Goal: Information Seeking & Learning: Find specific fact

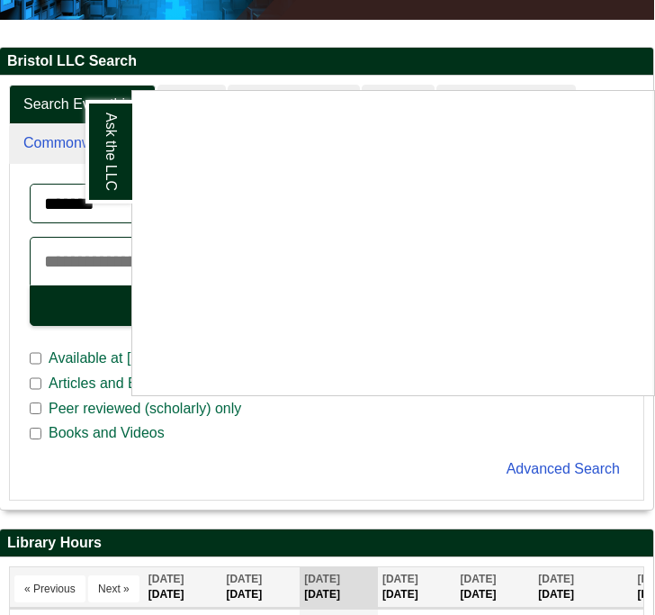
scroll to position [283, 1]
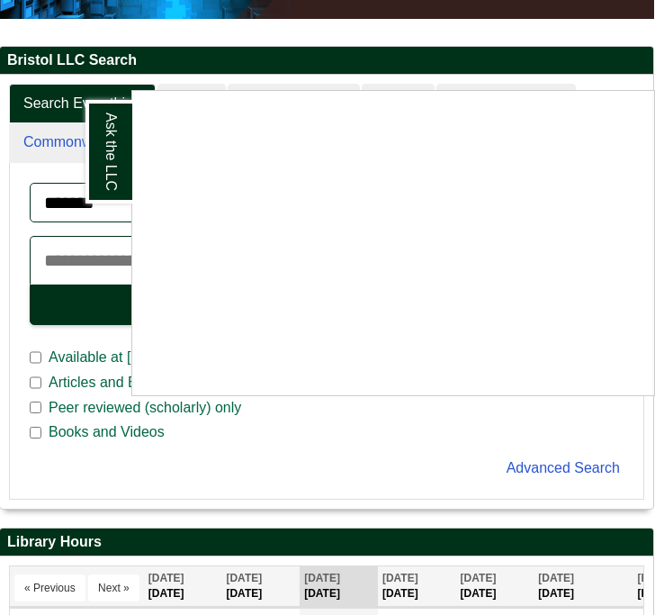
click at [105, 68] on div "Ask the LLC" at bounding box center [327, 307] width 655 height 615
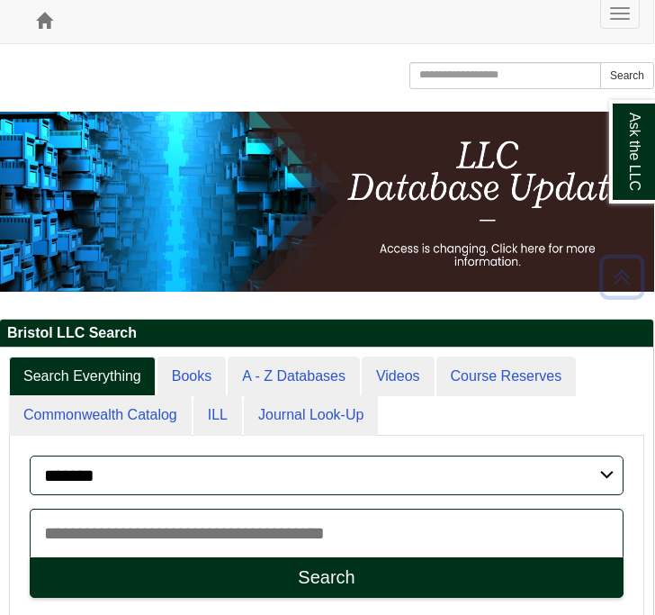
scroll to position [5, 1]
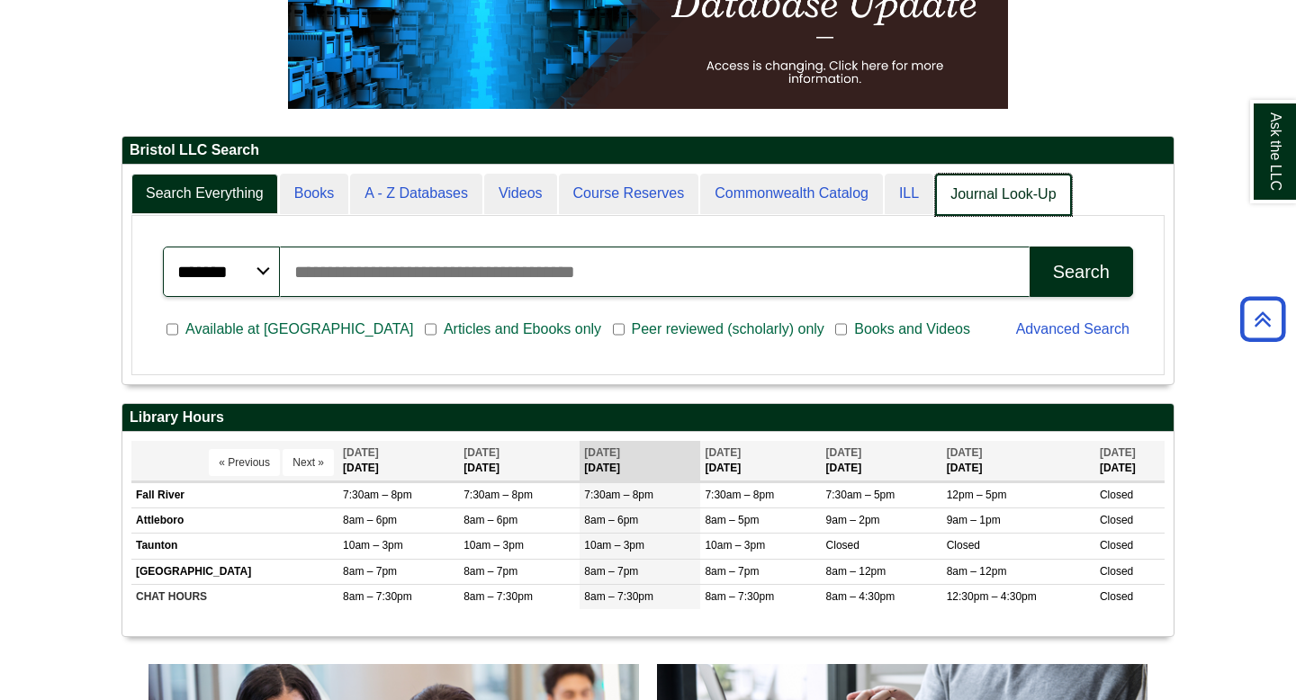
click at [654, 201] on link "Journal Look-Up" at bounding box center [1003, 195] width 136 height 42
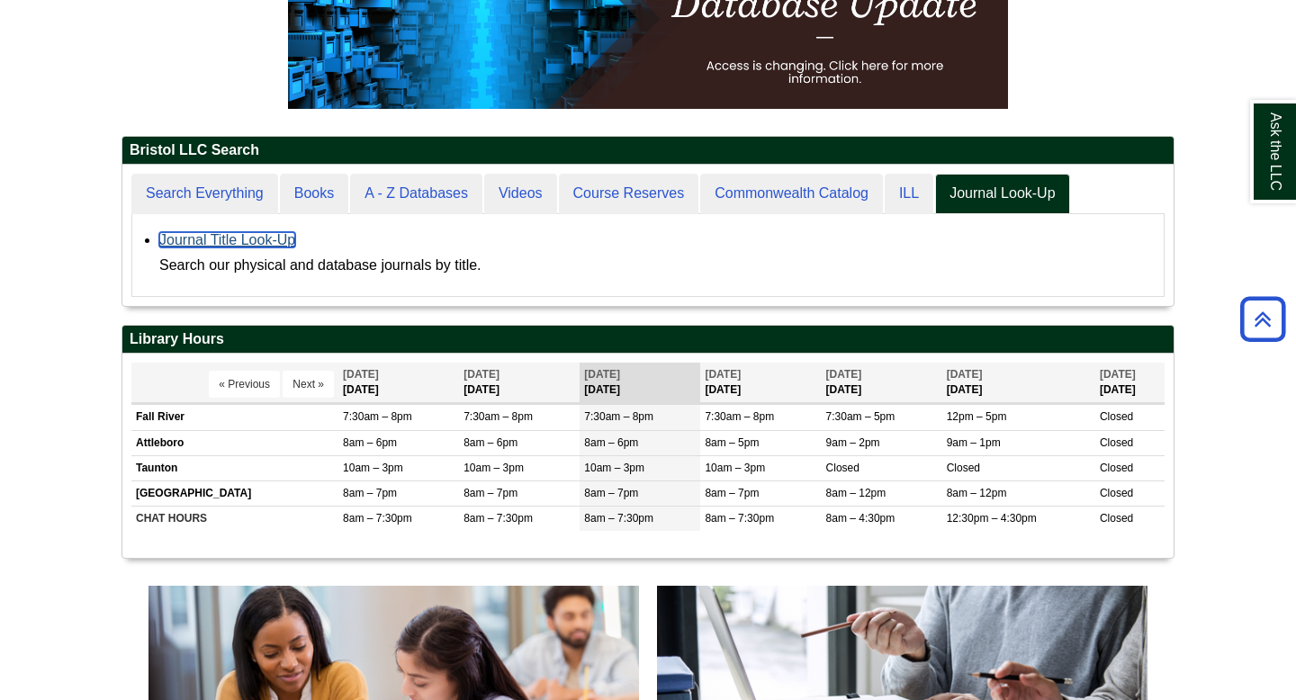
click at [264, 239] on link "Journal Title Look-Up" at bounding box center [227, 239] width 136 height 15
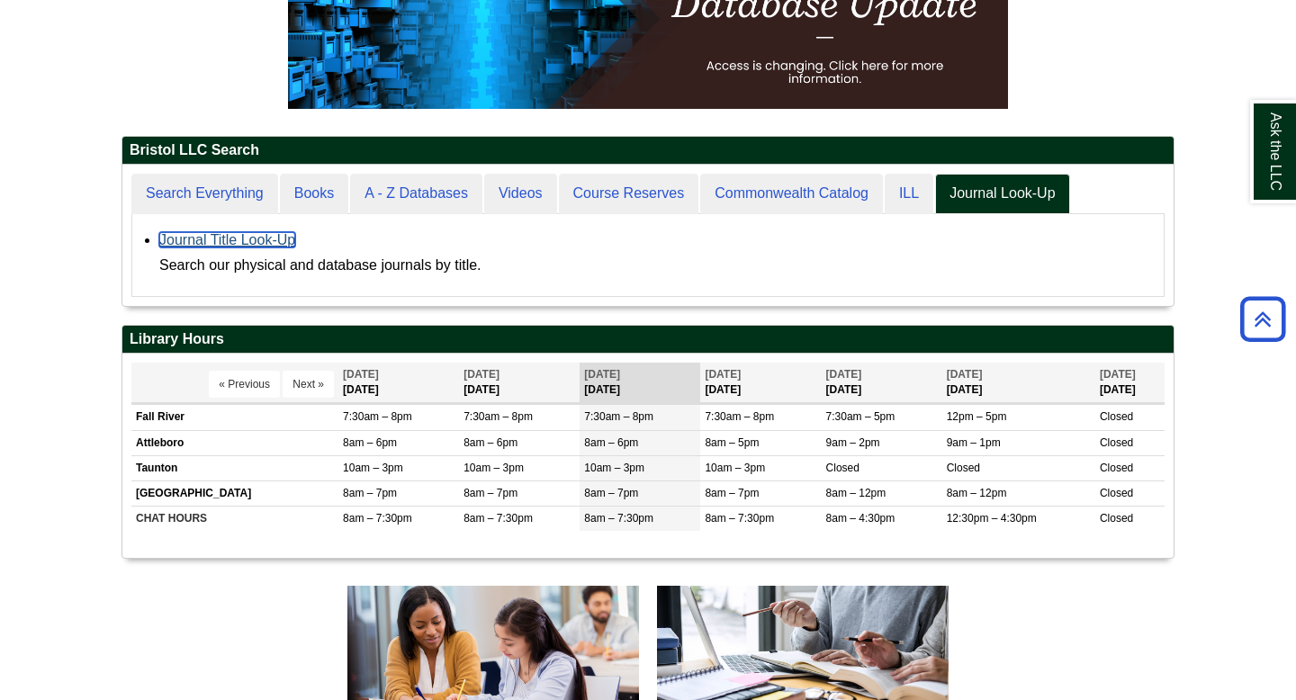
scroll to position [204, 1051]
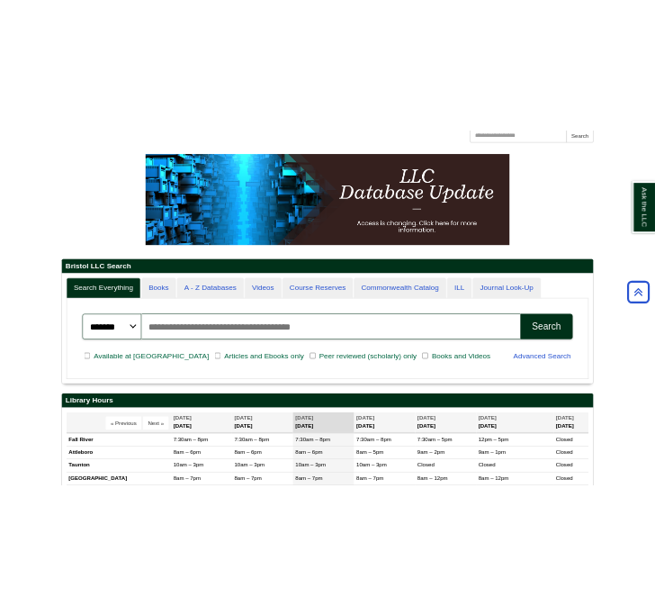
scroll to position [217, 1051]
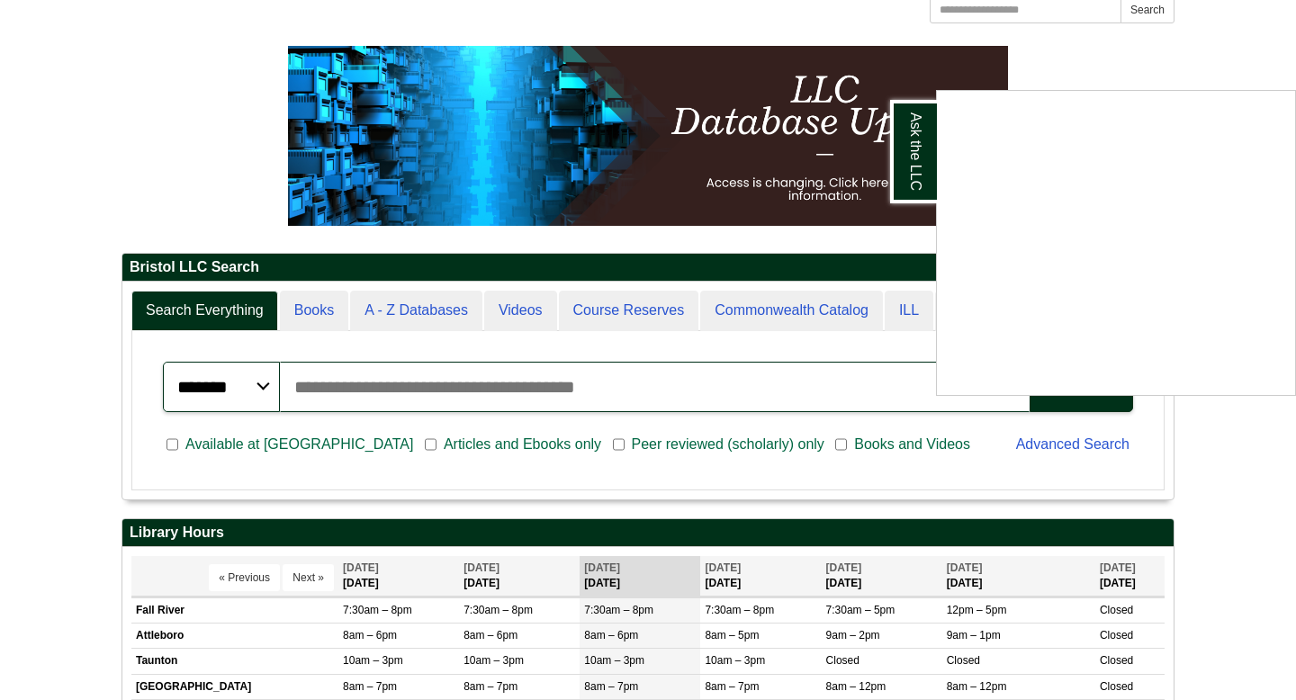
click at [432, 386] on div "Ask the LLC" at bounding box center [648, 350] width 1296 height 700
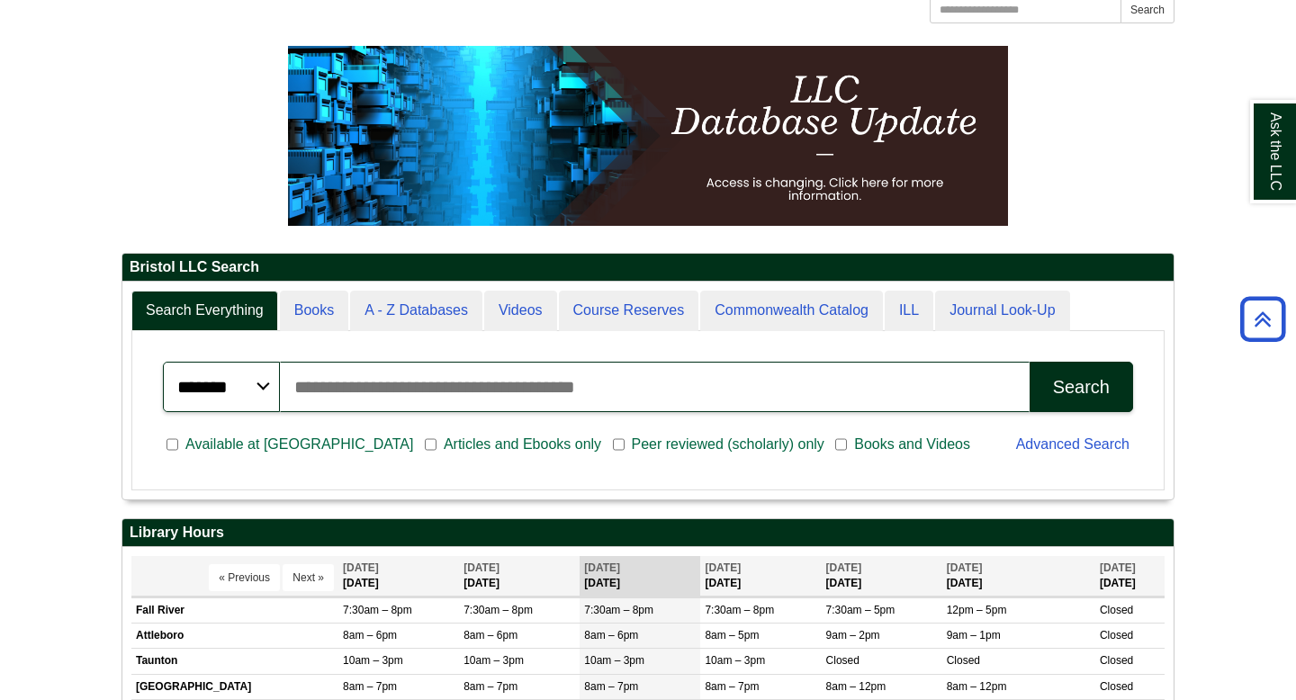
click at [432, 386] on input "Search articles, books, journals & more" at bounding box center [655, 387] width 750 height 50
click at [437, 446] on span "Articles and Ebooks only" at bounding box center [523, 445] width 172 height 22
click at [371, 382] on input "**" at bounding box center [655, 387] width 750 height 50
type input "*"
type input "**********"
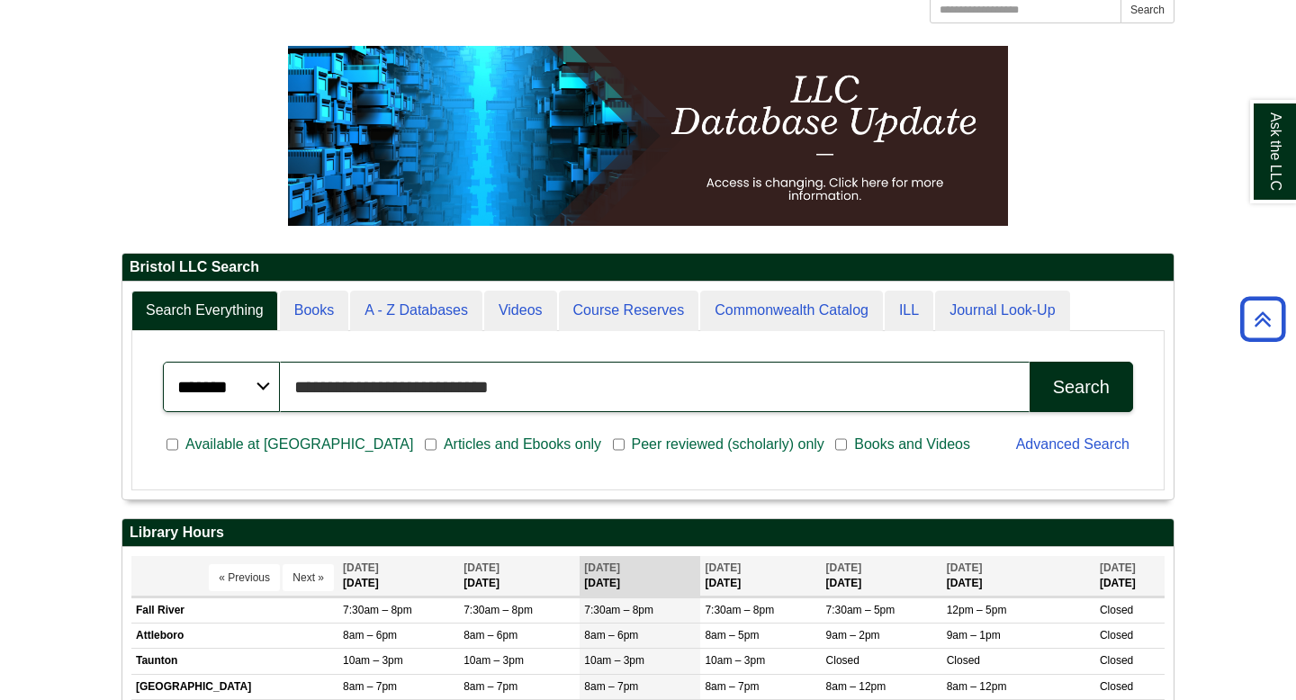
click at [1030, 362] on button "Search" at bounding box center [1082, 387] width 104 height 50
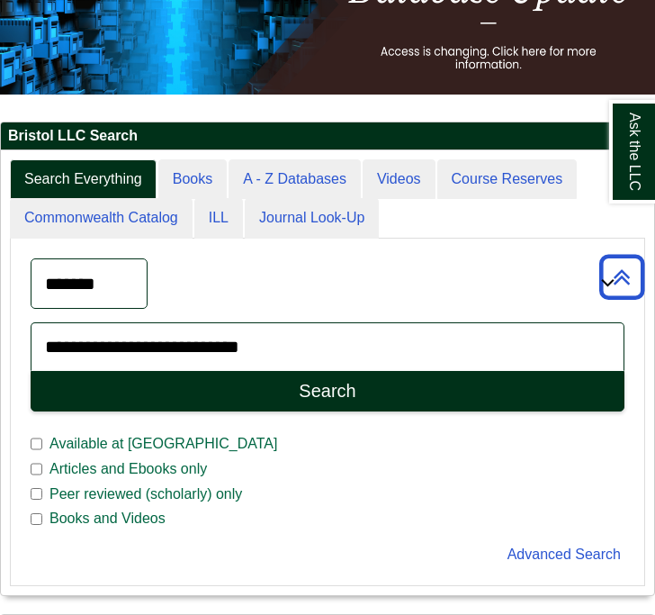
scroll to position [279, 655]
